Goal: Task Accomplishment & Management: Manage account settings

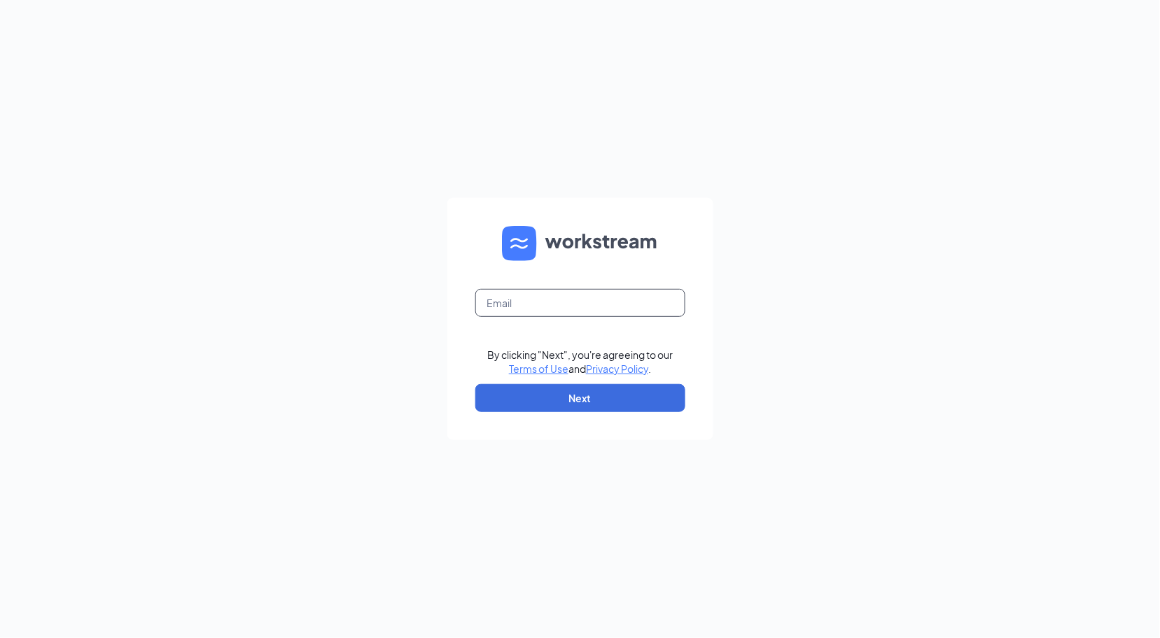
click at [669, 304] on input "text" at bounding box center [580, 303] width 210 height 28
type input "5792@internal-email.com"
click at [571, 402] on button "Next" at bounding box center [580, 398] width 210 height 28
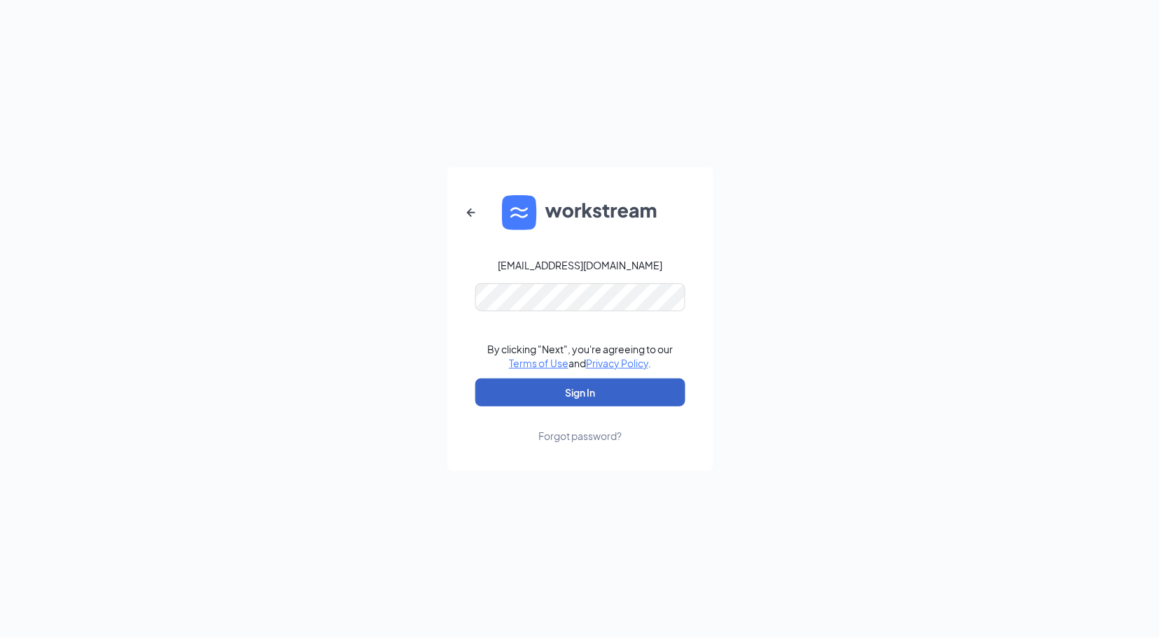
click at [559, 389] on button "Sign In" at bounding box center [580, 393] width 210 height 28
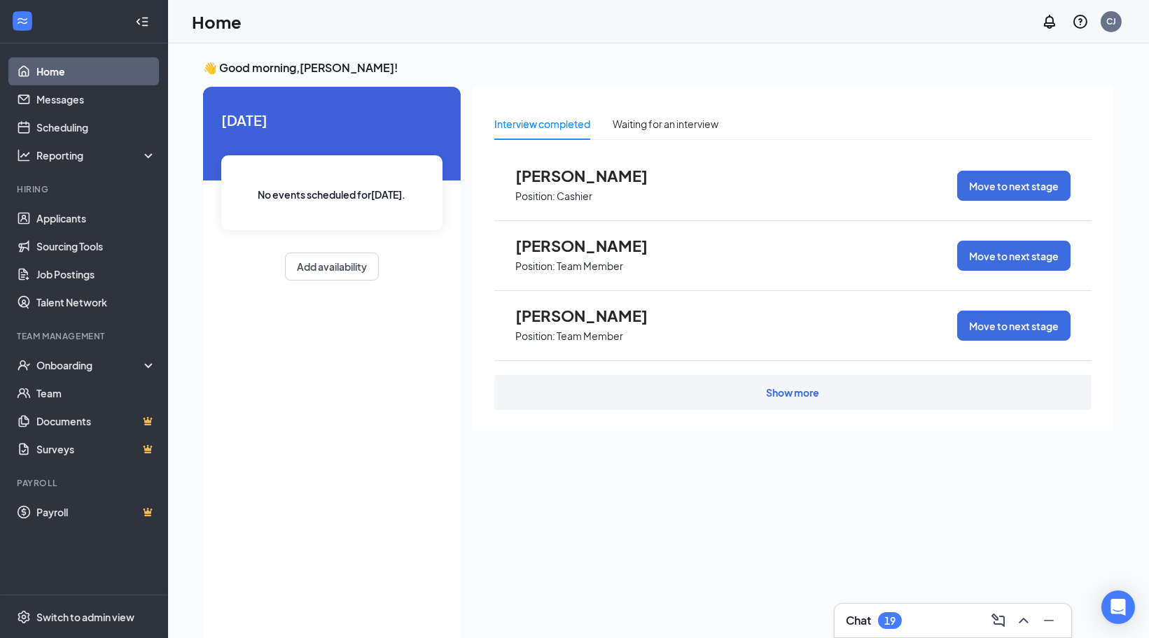
click at [780, 393] on div "Show more" at bounding box center [792, 393] width 53 height 14
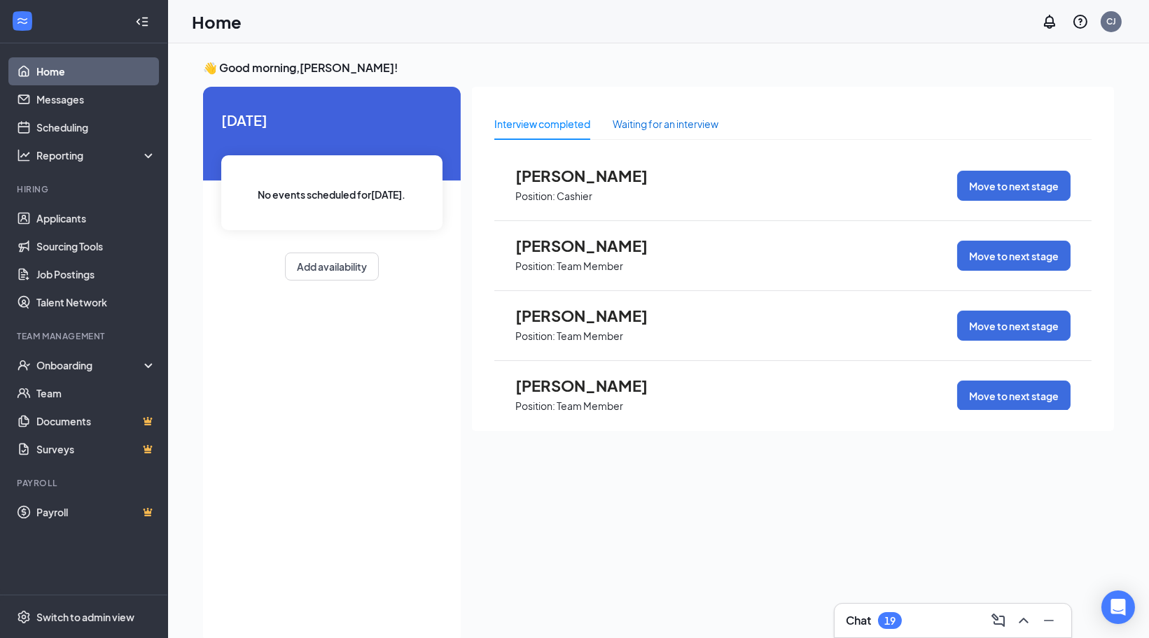
click at [655, 122] on div "Waiting for an interview" at bounding box center [665, 123] width 106 height 15
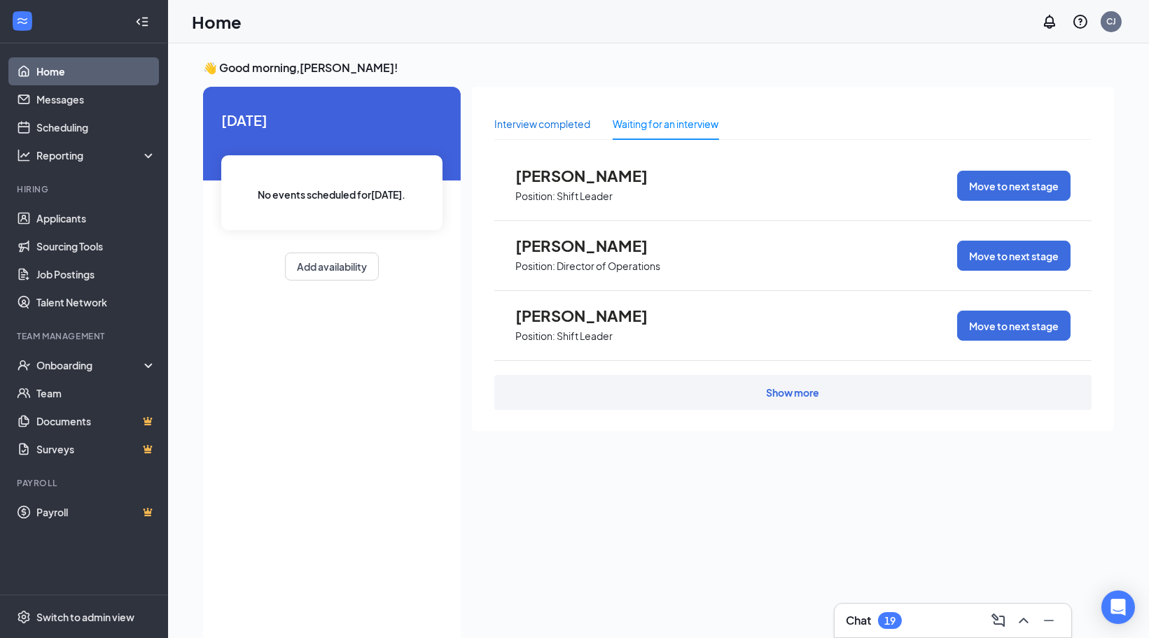
click at [584, 120] on div "Interview completed" at bounding box center [542, 123] width 96 height 15
